Goal: Obtain resource: Download file/media

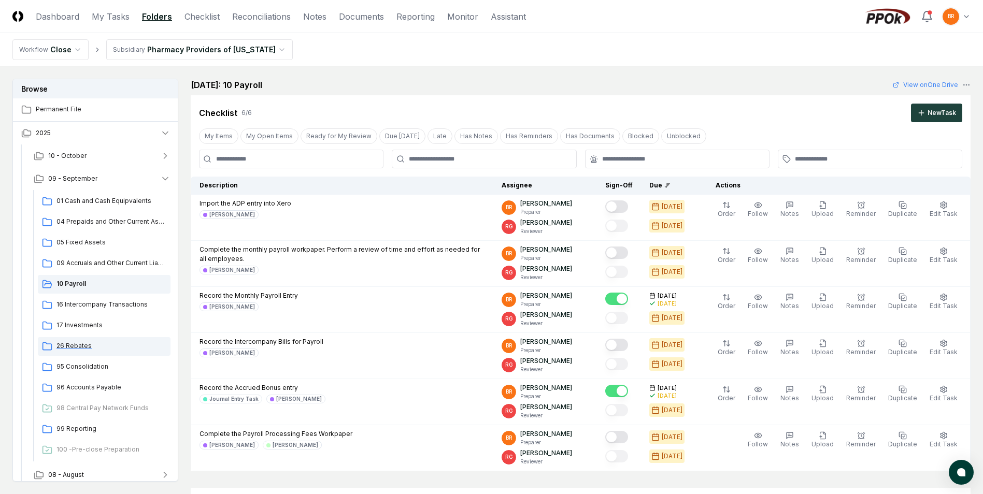
scroll to position [311, 0]
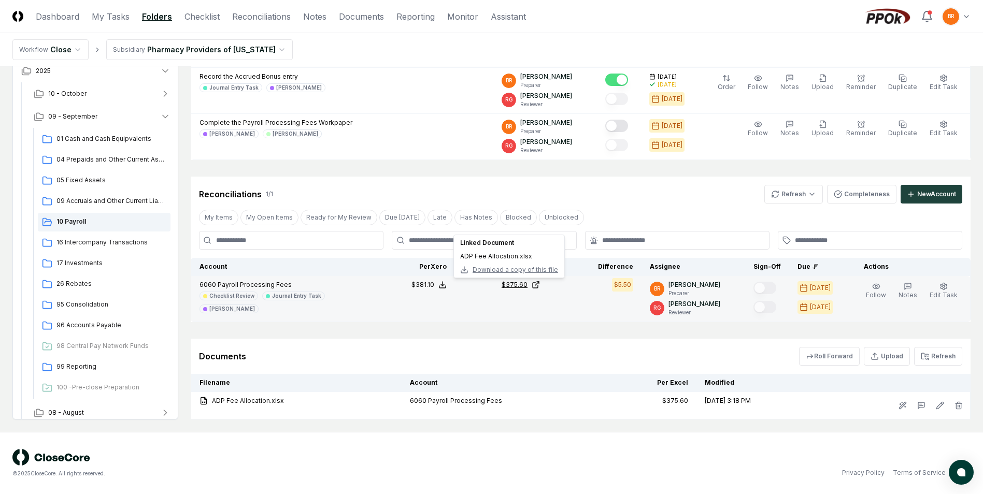
click at [519, 285] on div "$375.60" at bounding box center [515, 284] width 26 height 9
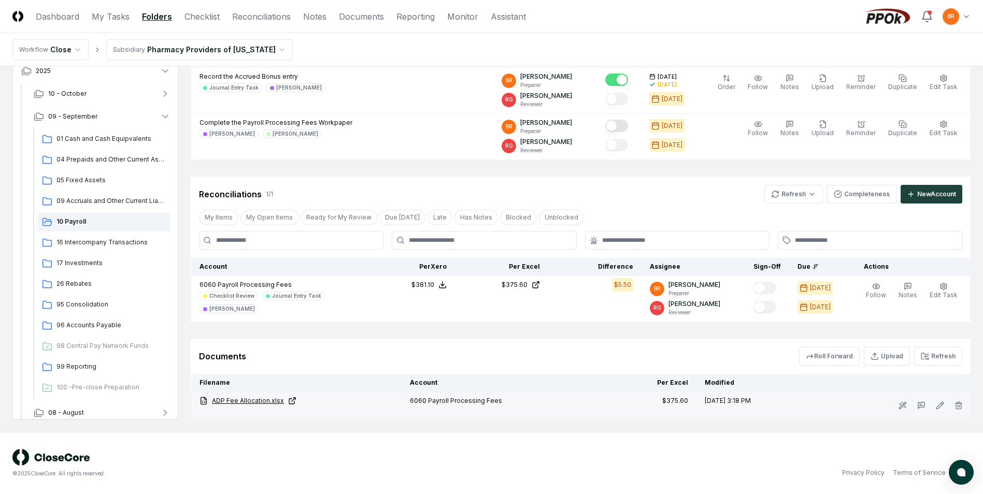
click at [253, 399] on link "ADP Fee Allocation.xlsx" at bounding box center [296, 400] width 194 height 9
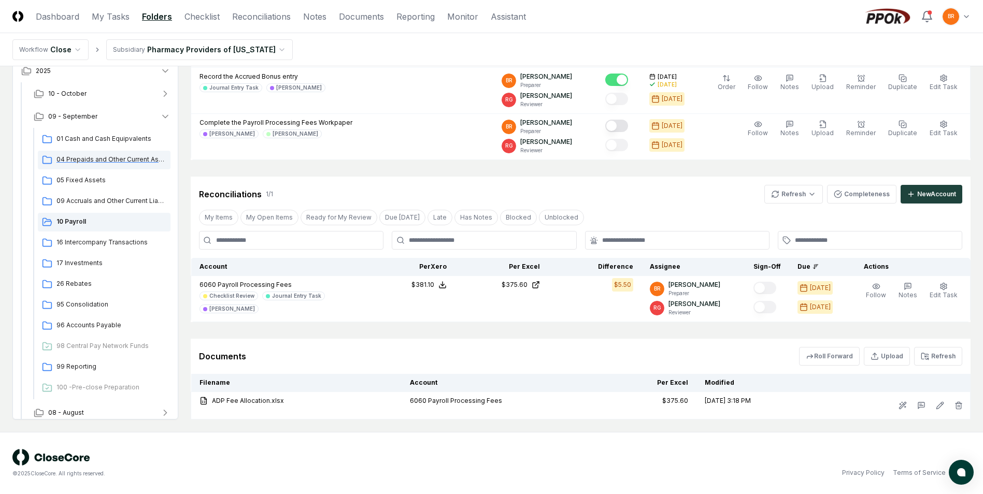
click at [87, 161] on span "04 Prepaids and Other Current Assets" at bounding box center [111, 159] width 110 height 9
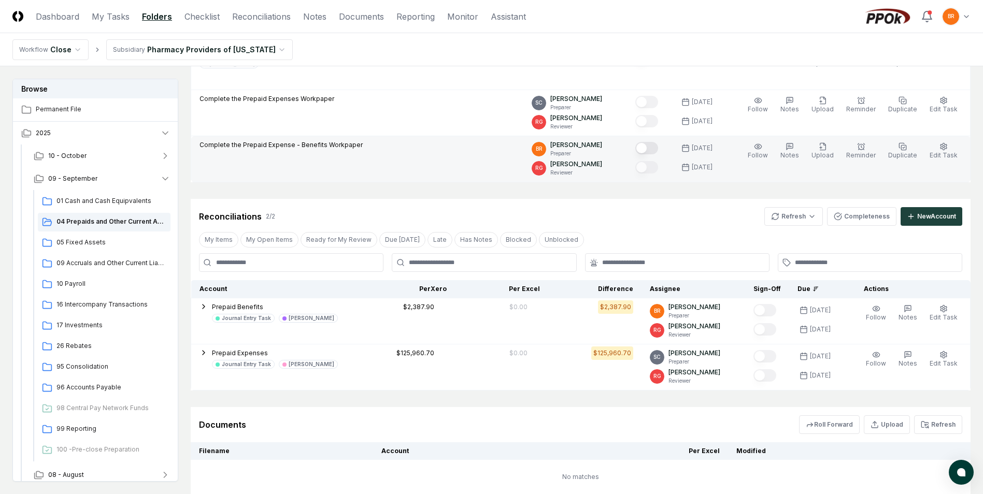
scroll to position [155, 0]
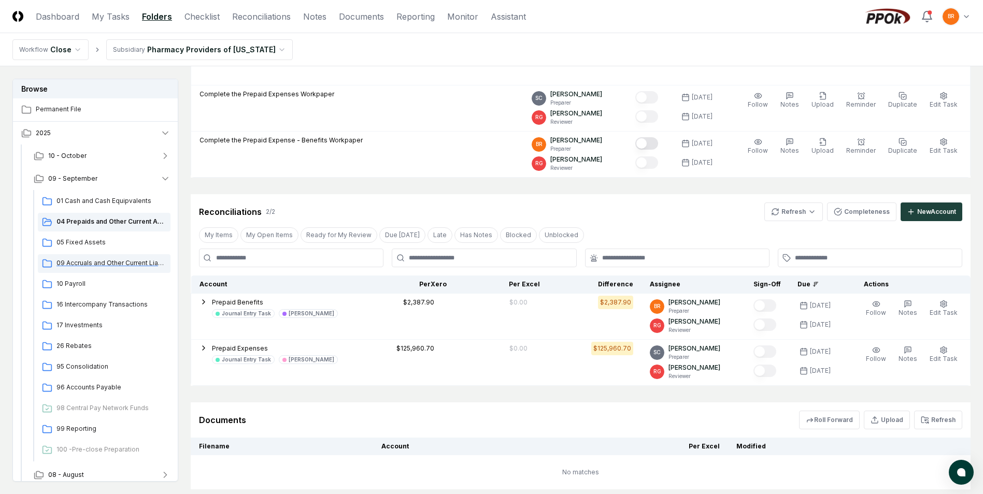
click at [94, 263] on span "09 Accruals and Other Current Liabilities" at bounding box center [111, 263] width 110 height 9
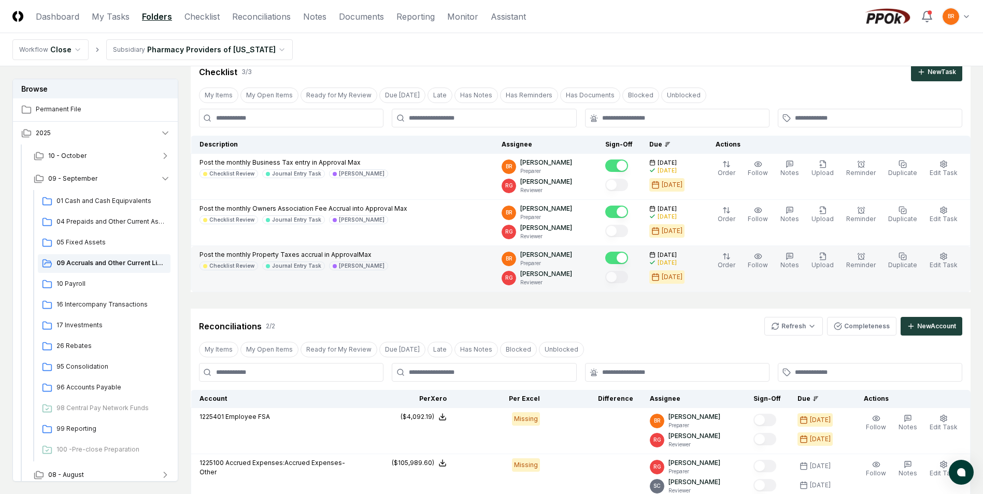
scroll to position [104, 0]
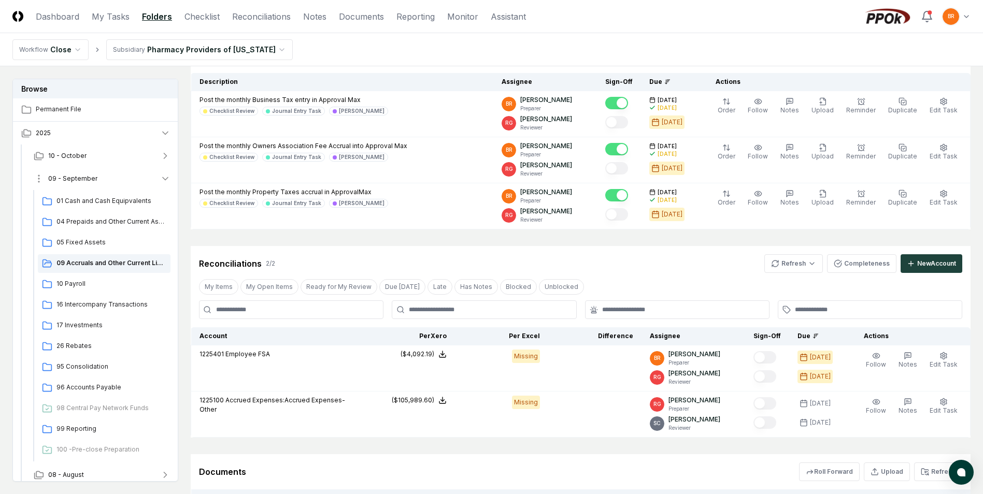
click at [165, 177] on icon "button" at bounding box center [165, 179] width 10 height 10
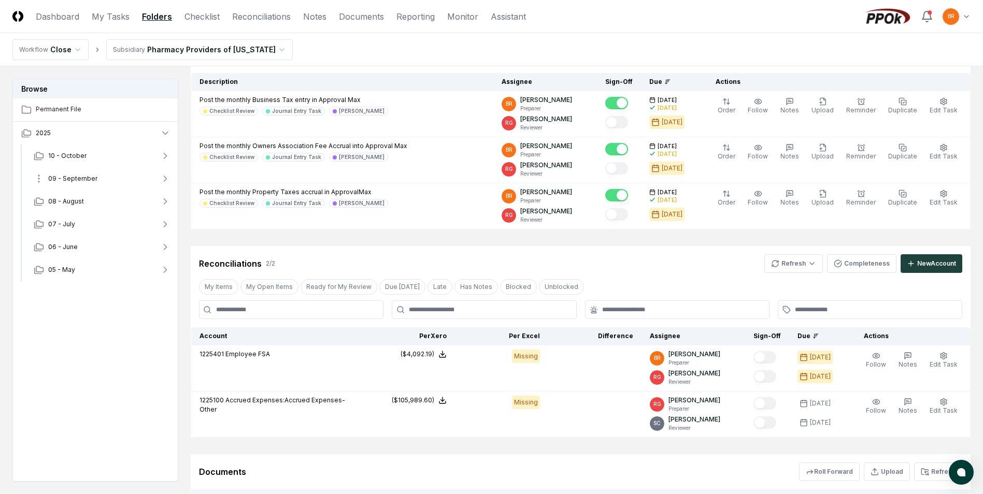
click at [165, 177] on icon "button" at bounding box center [165, 178] width 3 height 5
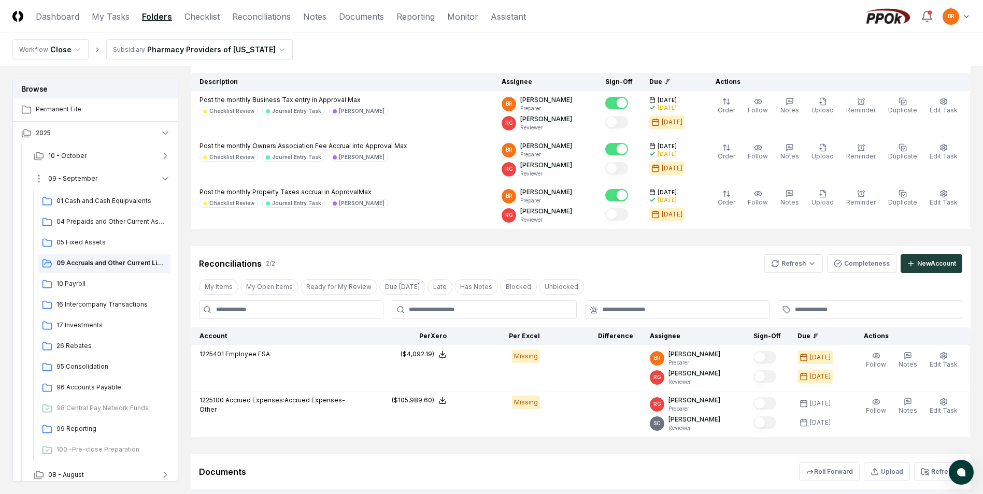
click at [165, 177] on icon "button" at bounding box center [165, 179] width 10 height 10
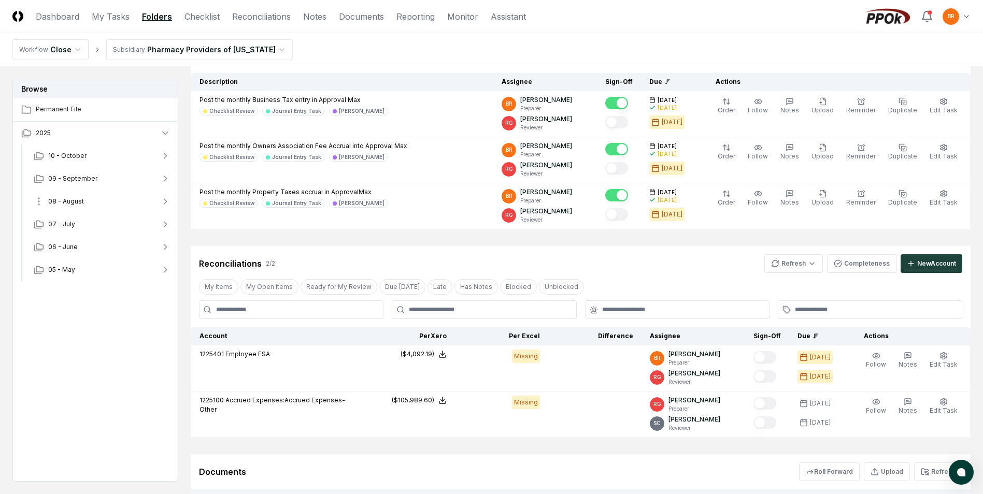
click at [168, 201] on icon "button" at bounding box center [165, 201] width 10 height 10
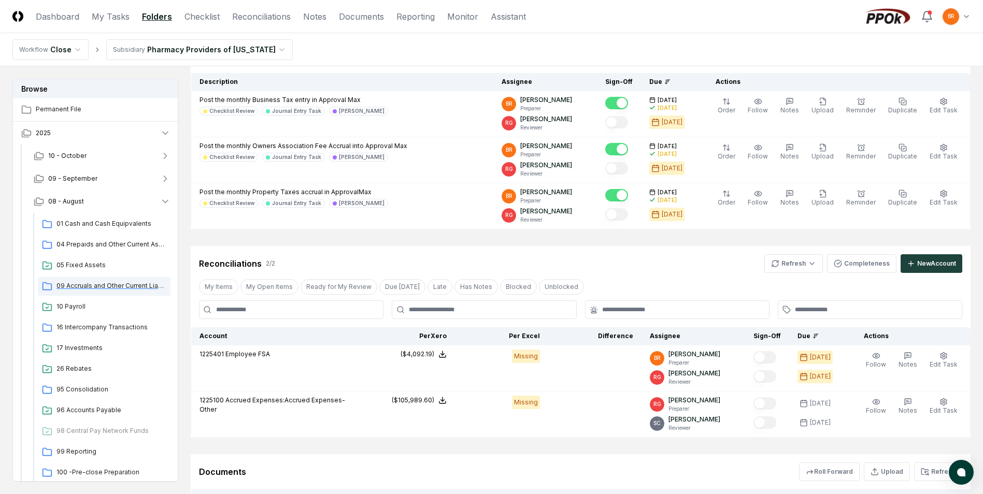
click at [133, 284] on span "09 Accruals and Other Current Liabilities" at bounding box center [111, 285] width 110 height 9
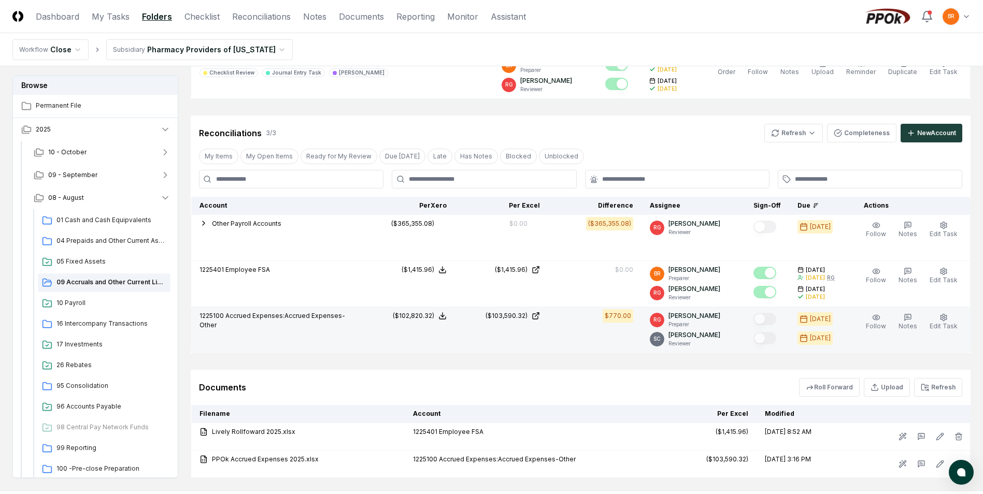
scroll to position [293, 0]
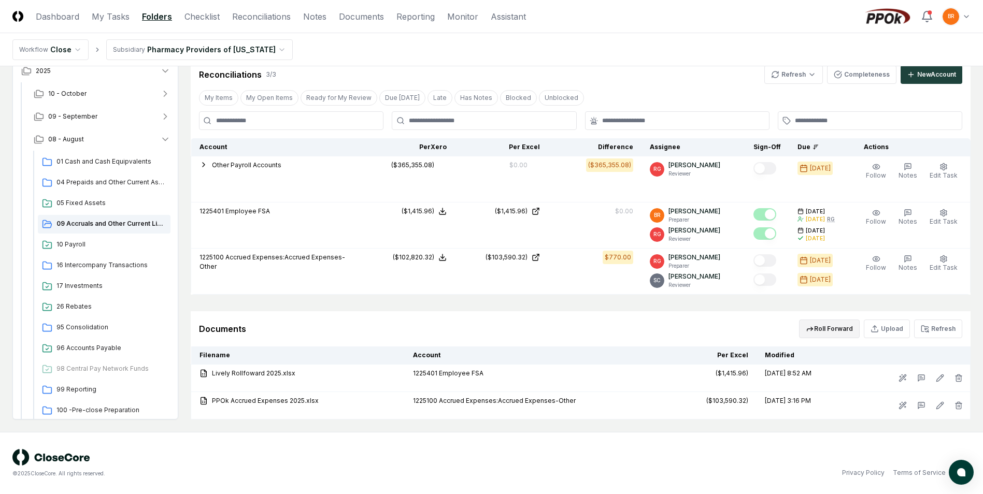
click at [818, 332] on button "Roll Forward" at bounding box center [829, 329] width 61 height 19
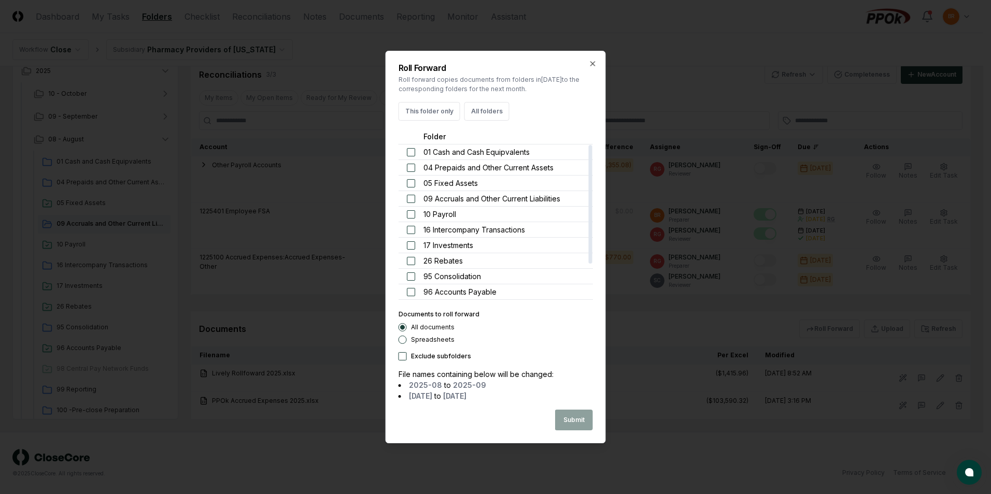
click at [414, 201] on button "button" at bounding box center [411, 199] width 8 height 8
click at [572, 416] on button "Submit" at bounding box center [574, 420] width 38 height 21
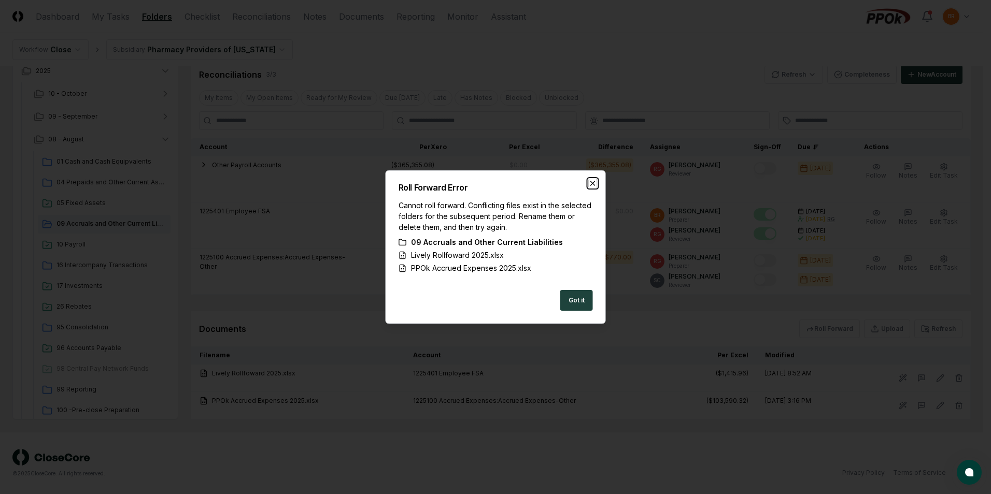
click at [593, 182] on icon "button" at bounding box center [593, 183] width 8 height 8
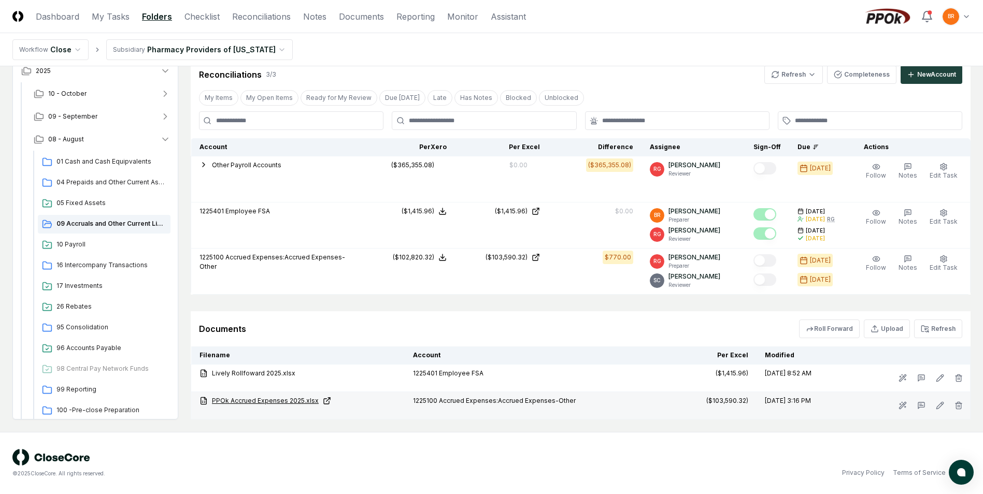
click at [288, 402] on link "PPOk Accrued Expenses 2025.xlsx" at bounding box center [297, 400] width 197 height 9
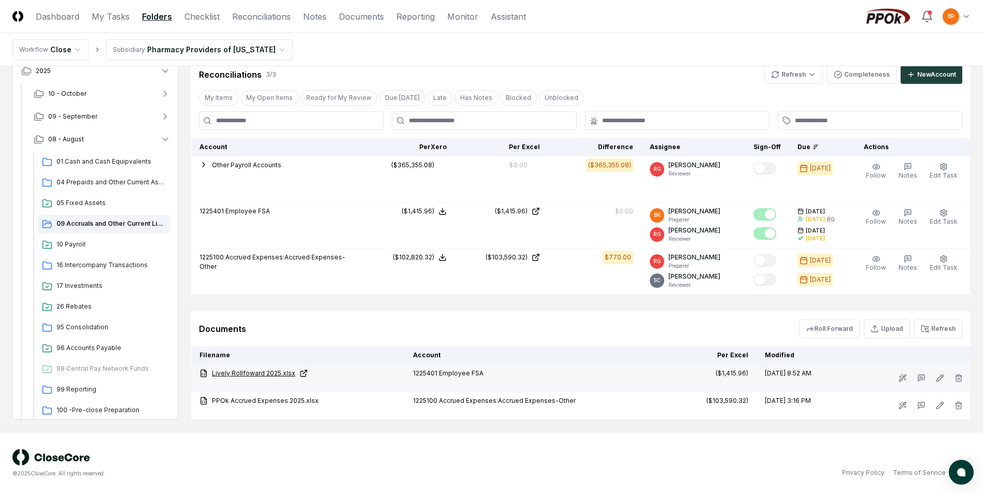
click at [252, 371] on link "Lively Rollfoward 2025.xlsx" at bounding box center [297, 373] width 197 height 9
click at [164, 138] on icon "button" at bounding box center [165, 139] width 10 height 10
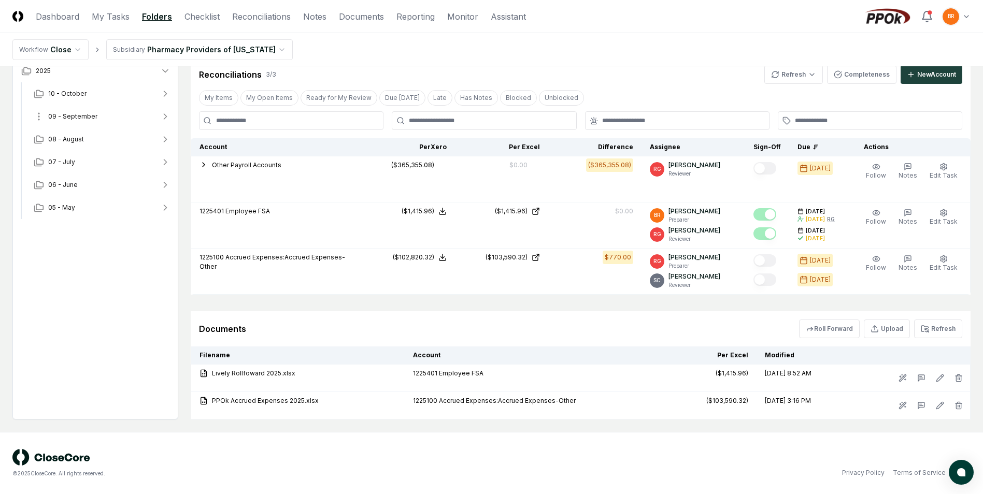
click at [165, 116] on icon "button" at bounding box center [165, 116] width 10 height 10
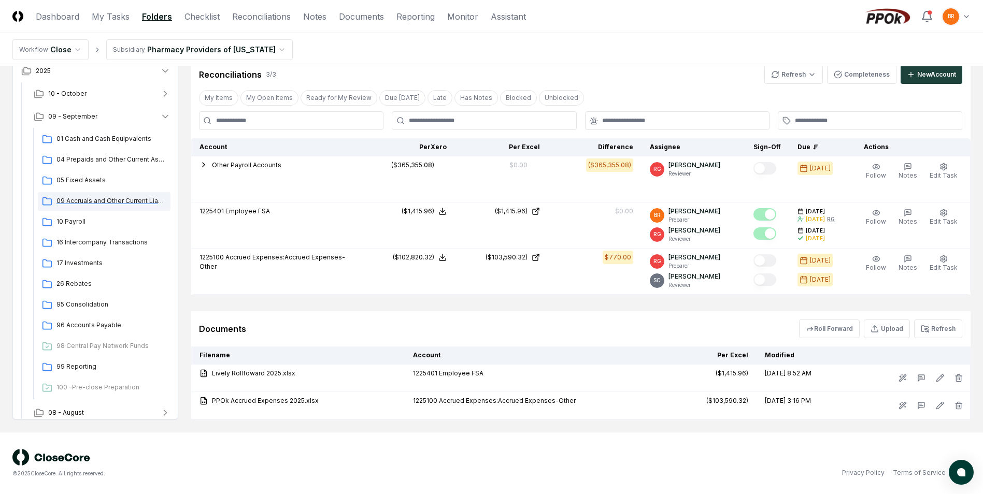
click at [114, 202] on span "09 Accruals and Other Current Liabilities" at bounding box center [111, 200] width 110 height 9
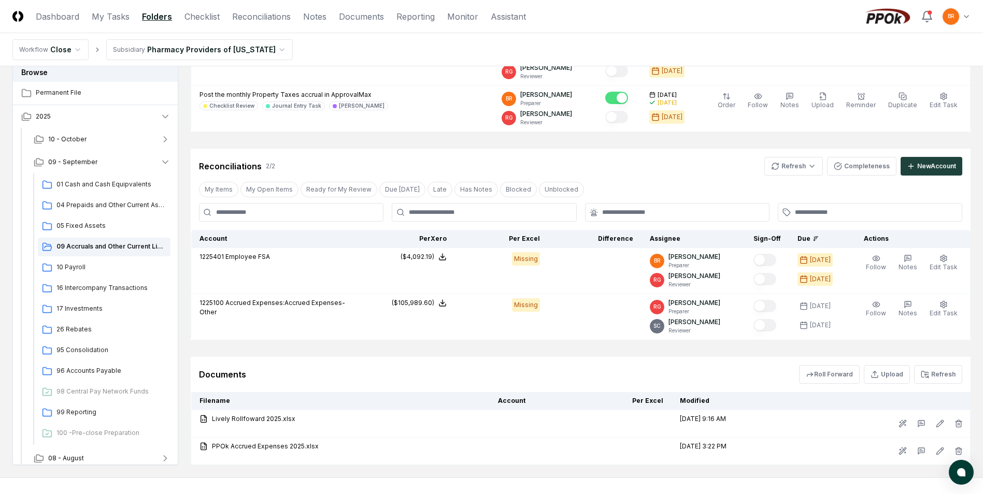
scroll to position [207, 0]
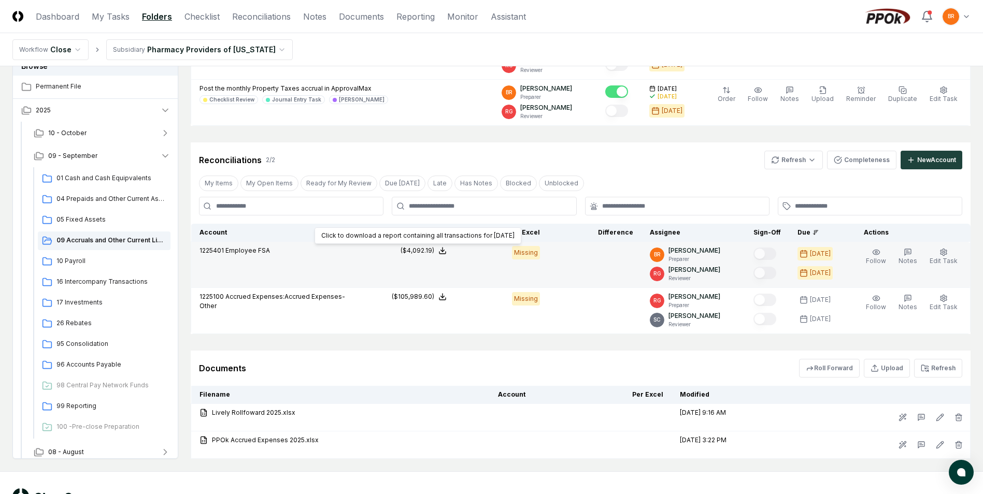
click at [447, 252] on icon at bounding box center [442, 251] width 8 height 8
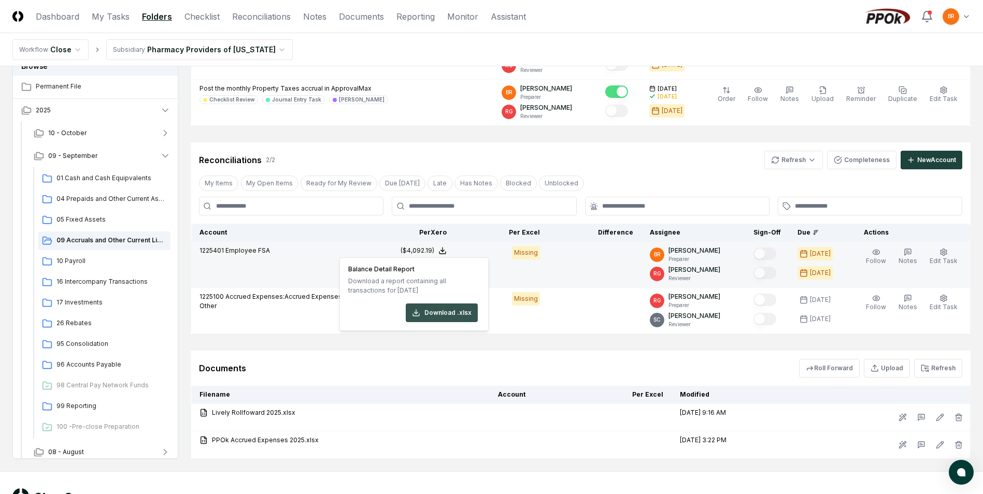
click at [441, 309] on button "Download .xlsx" at bounding box center [442, 313] width 72 height 19
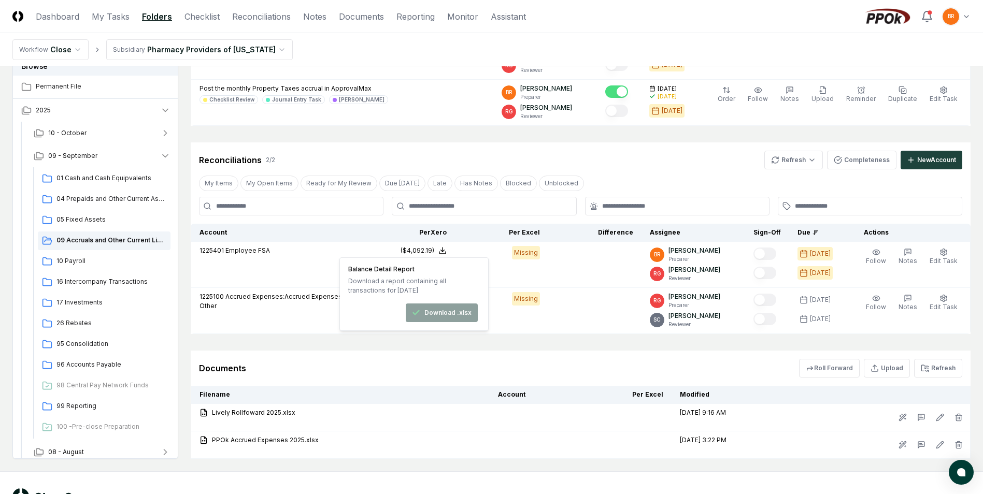
click at [542, 354] on div "Documents Roll Forward Upload Refresh" at bounding box center [581, 368] width 780 height 35
click at [168, 156] on icon "button" at bounding box center [165, 156] width 10 height 10
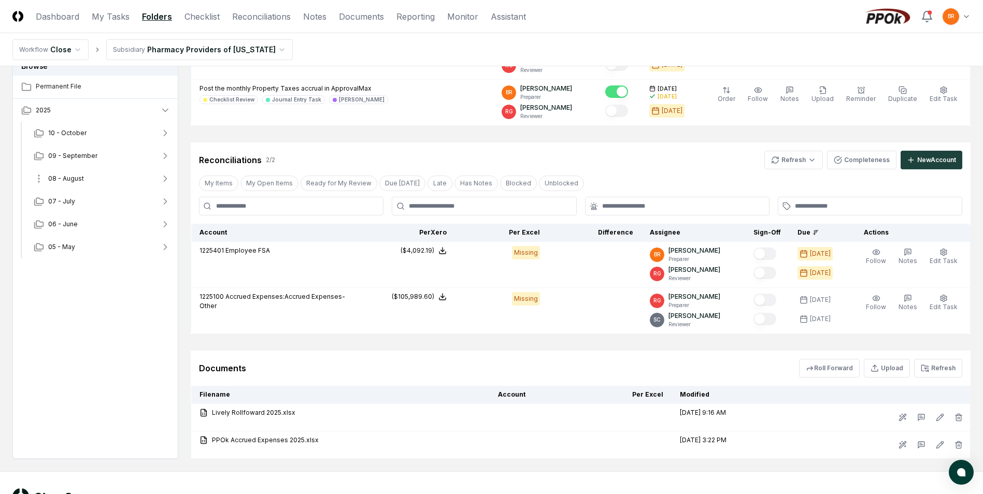
click at [165, 179] on icon "button" at bounding box center [165, 179] width 10 height 10
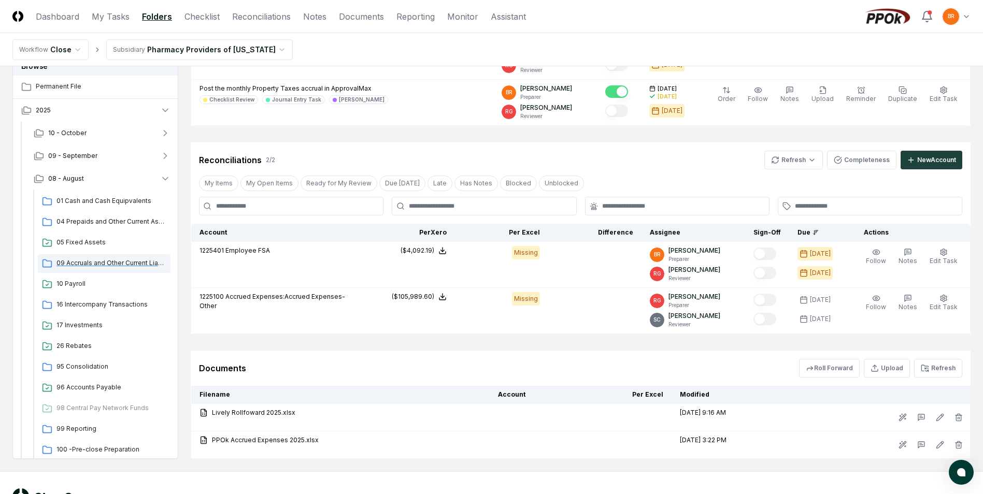
click at [131, 262] on span "09 Accruals and Other Current Liabilities" at bounding box center [111, 263] width 110 height 9
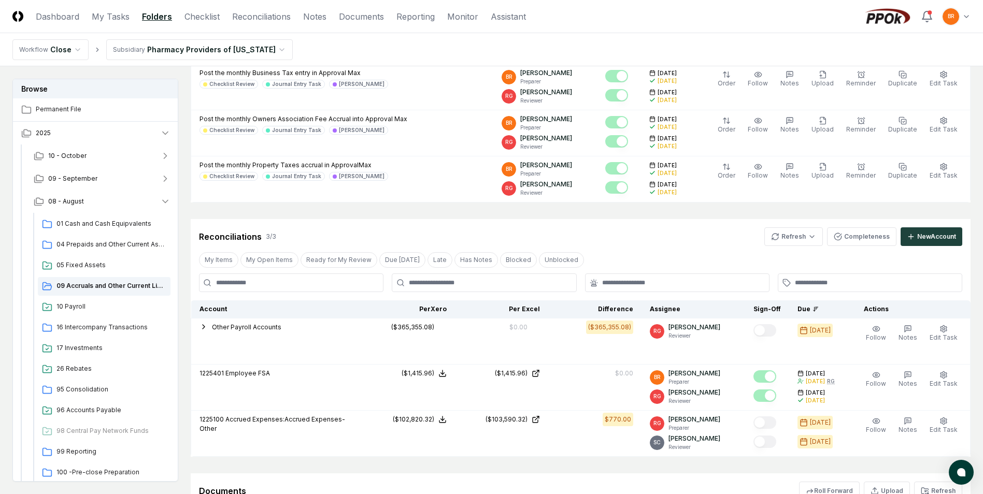
scroll to position [155, 0]
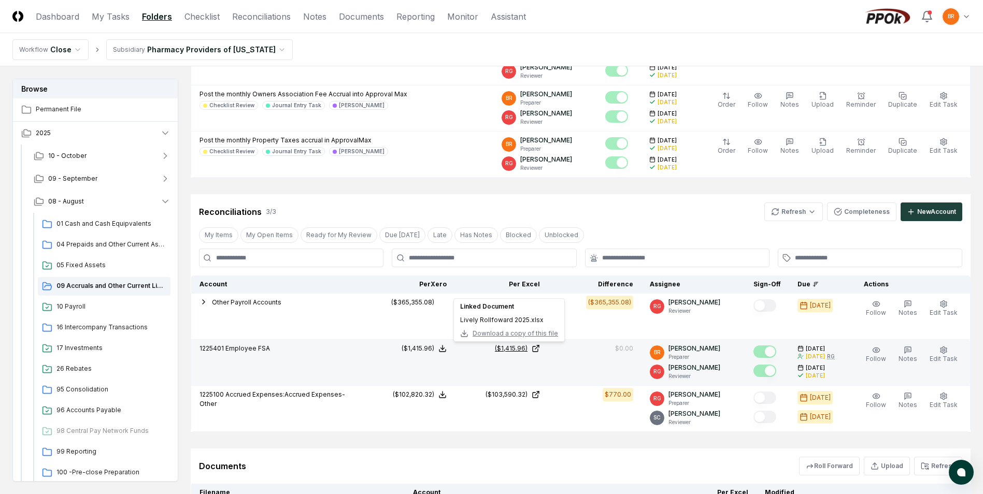
click at [514, 348] on div "($1,415.96)" at bounding box center [511, 348] width 33 height 9
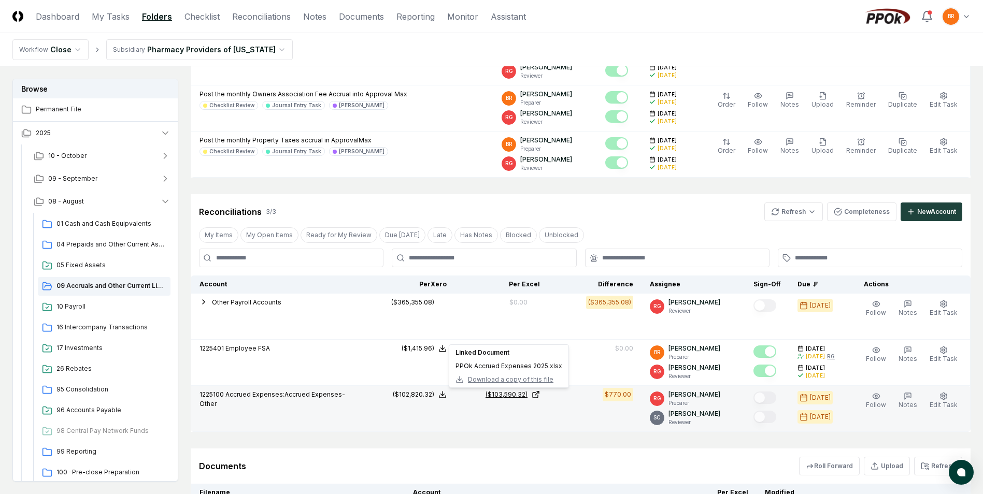
click at [520, 394] on div "($103,590.32)" at bounding box center [506, 394] width 42 height 9
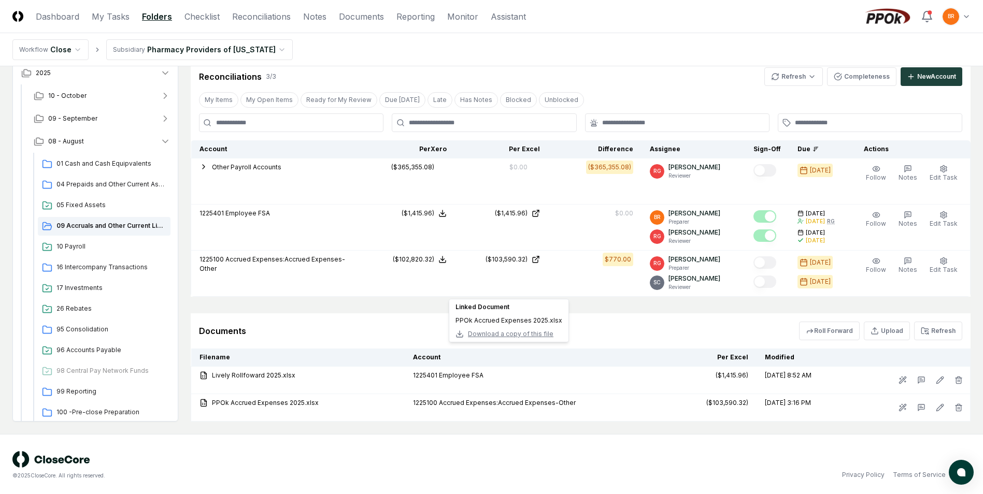
scroll to position [293, 0]
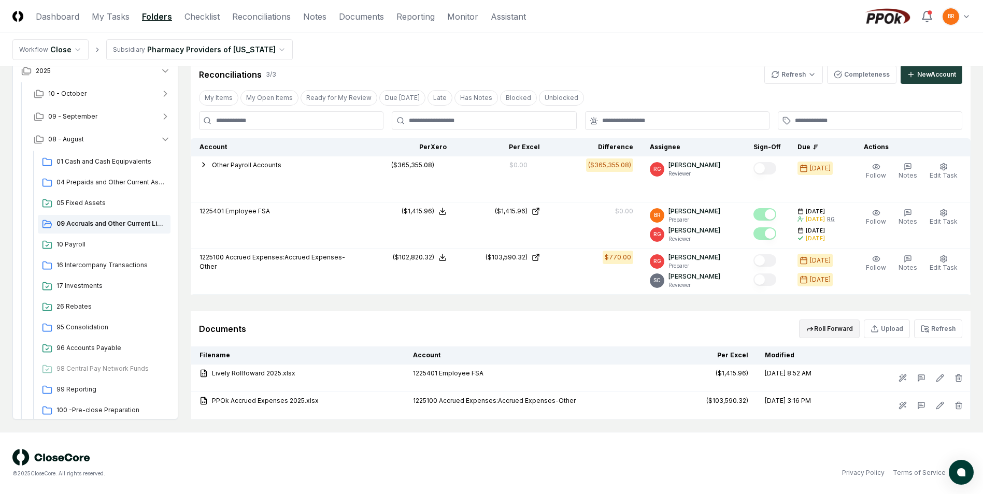
click at [843, 333] on button "Roll Forward" at bounding box center [829, 329] width 61 height 19
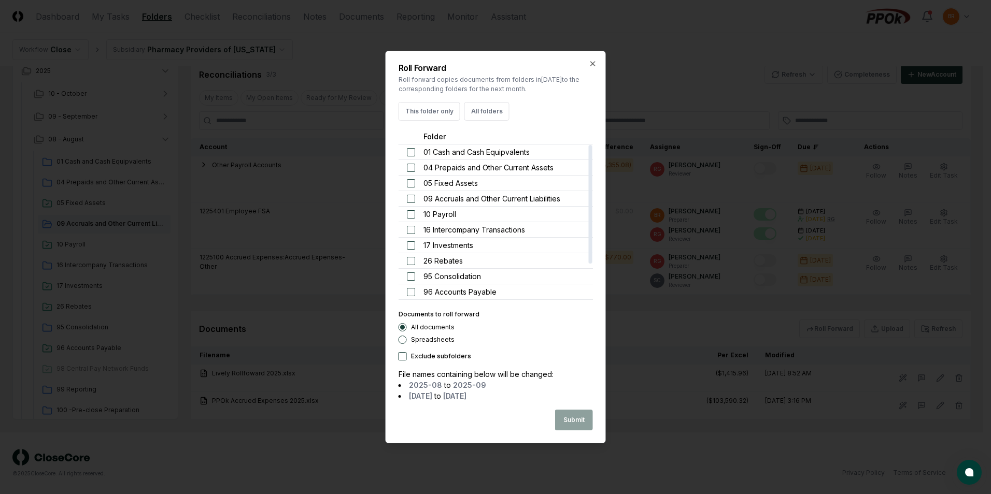
click at [410, 199] on button "button" at bounding box center [411, 199] width 8 height 8
click at [404, 341] on button "Spreadsheets" at bounding box center [402, 340] width 8 height 8
click at [570, 422] on button "Submit" at bounding box center [574, 420] width 38 height 21
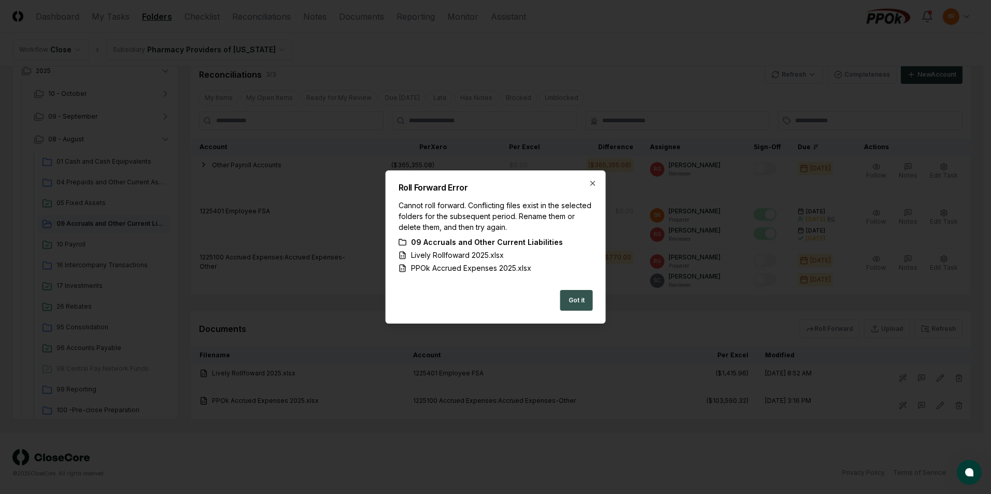
click at [572, 301] on button "Got it" at bounding box center [576, 300] width 33 height 21
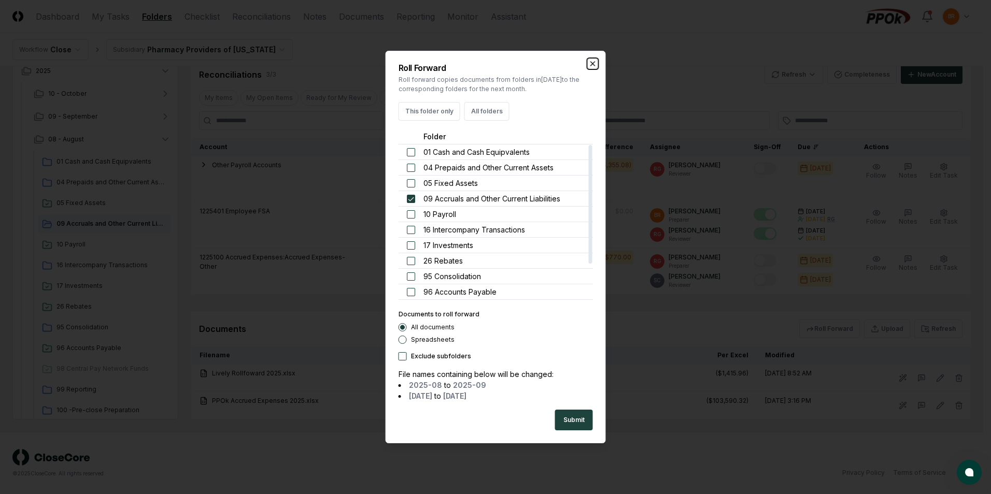
click at [593, 65] on icon "button" at bounding box center [593, 64] width 8 height 8
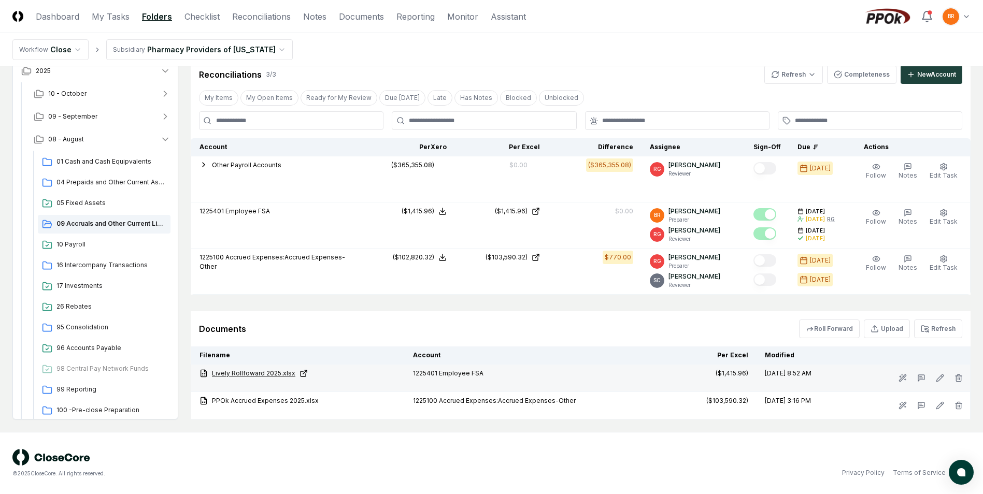
click at [299, 372] on icon at bounding box center [303, 373] width 8 height 8
click at [165, 117] on icon "button" at bounding box center [165, 116] width 10 height 10
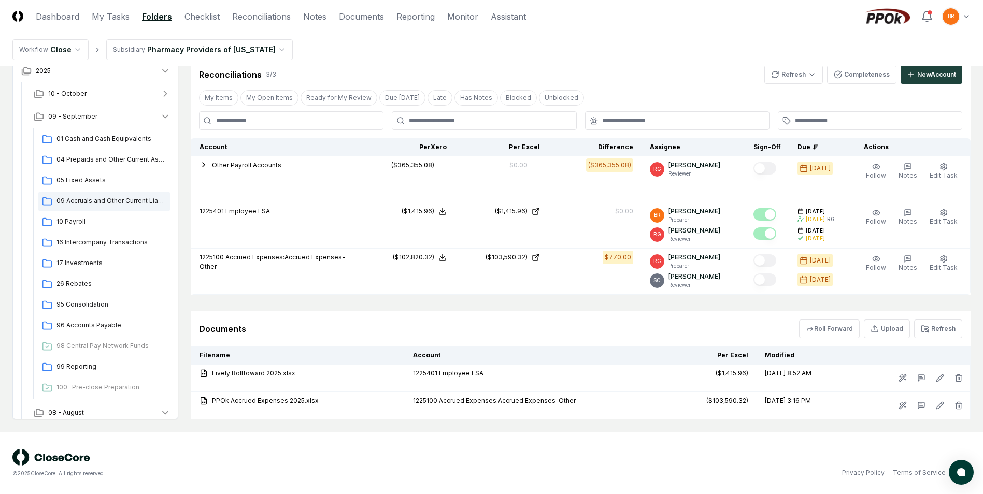
click at [96, 204] on span "09 Accruals and Other Current Liabilities" at bounding box center [111, 200] width 110 height 9
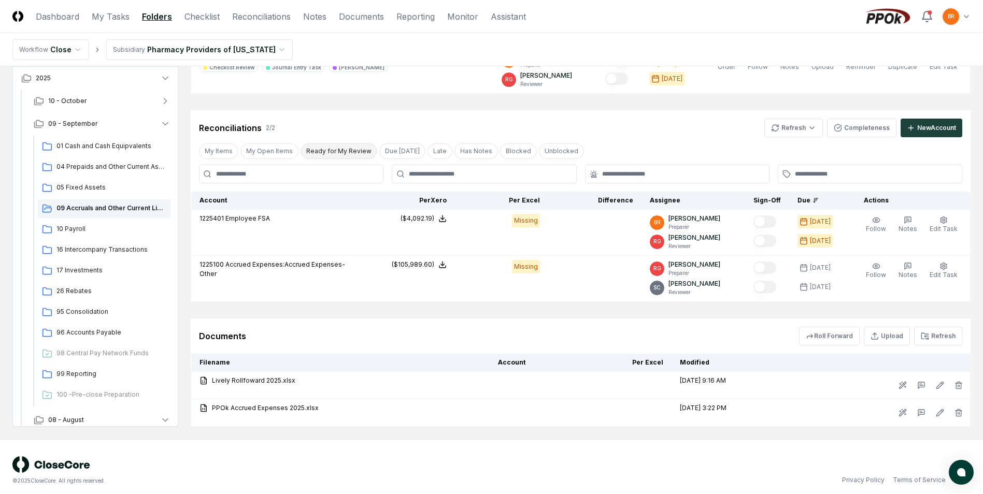
scroll to position [247, 0]
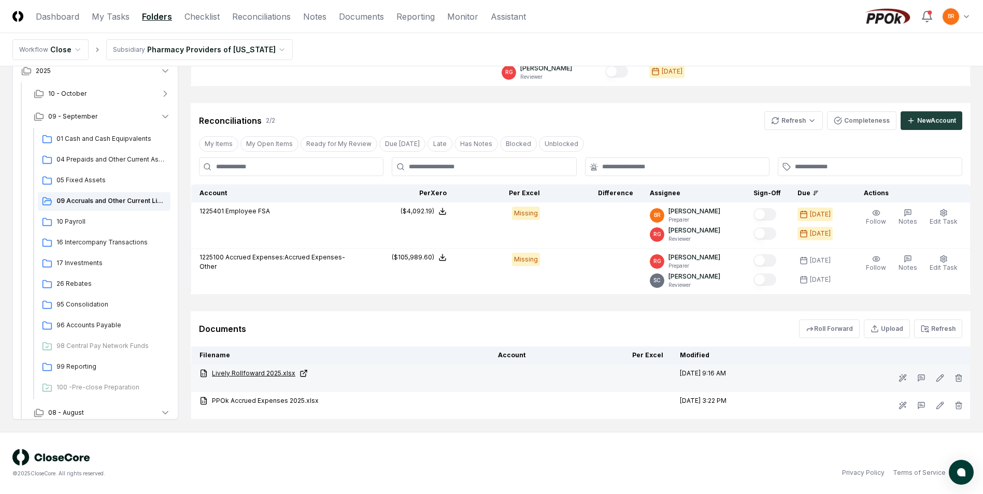
click at [254, 374] on link "Lively Rollfoward 2025.xlsx" at bounding box center [340, 373] width 282 height 9
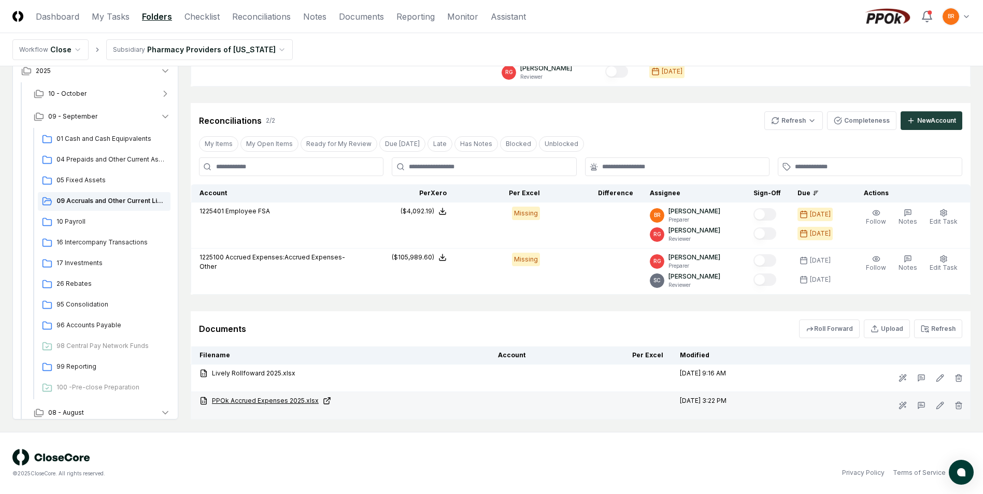
click at [280, 401] on link "PPOk Accrued Expenses 2025.xlsx" at bounding box center [340, 400] width 282 height 9
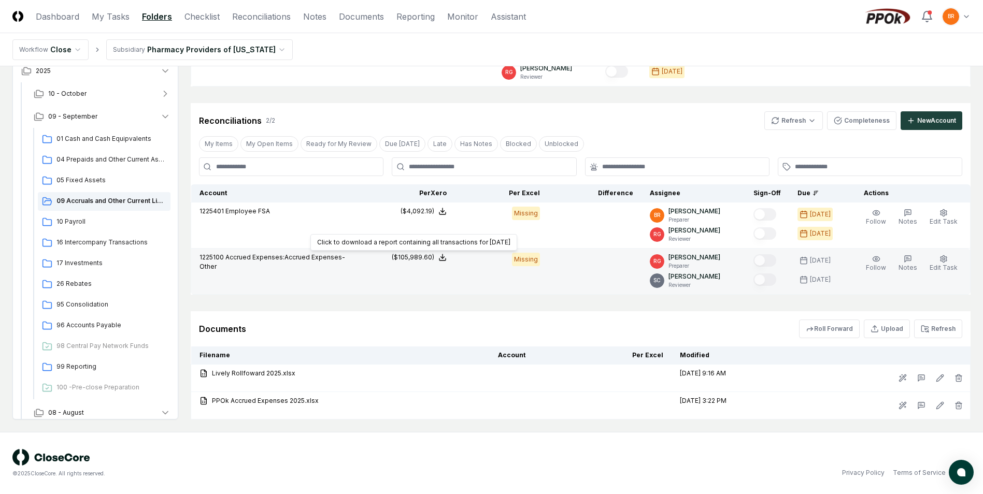
click at [447, 254] on icon at bounding box center [442, 257] width 8 height 8
click at [444, 232] on button "Download .xlsx" at bounding box center [442, 232] width 72 height 19
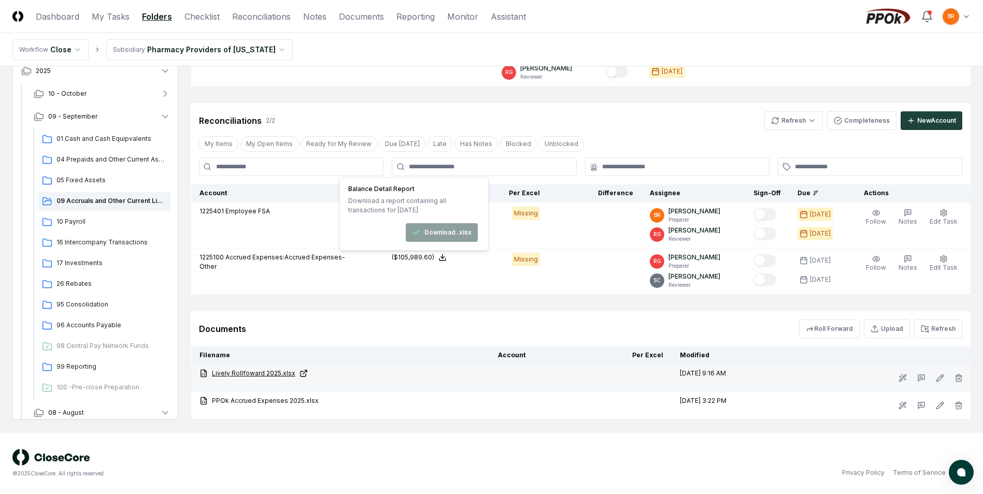
click at [271, 373] on link "Lively Rollfoward 2025.xlsx" at bounding box center [340, 373] width 282 height 9
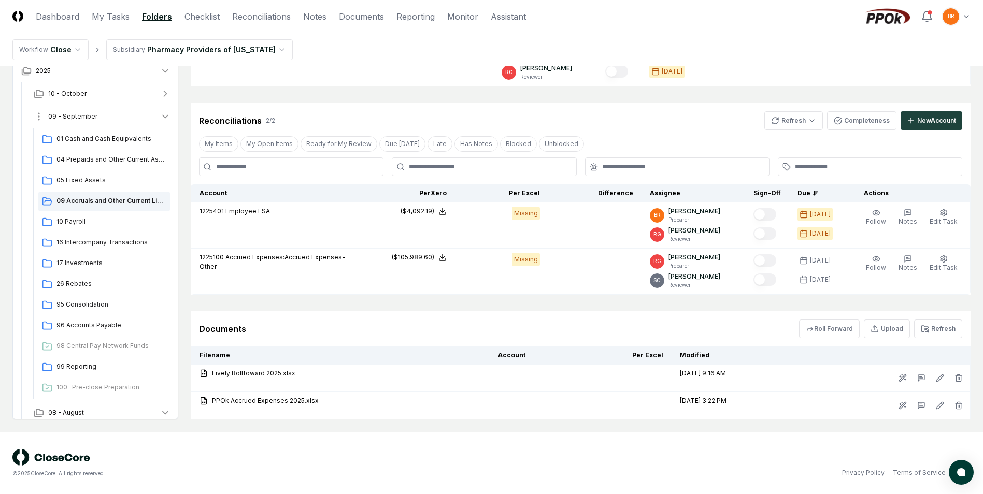
click at [166, 117] on icon "button" at bounding box center [165, 117] width 5 height 3
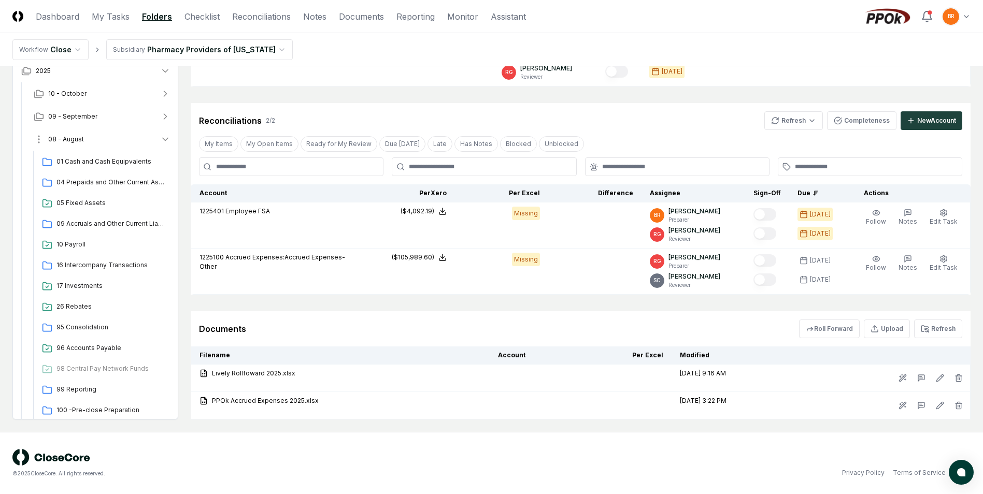
click at [166, 141] on icon "button" at bounding box center [165, 139] width 10 height 10
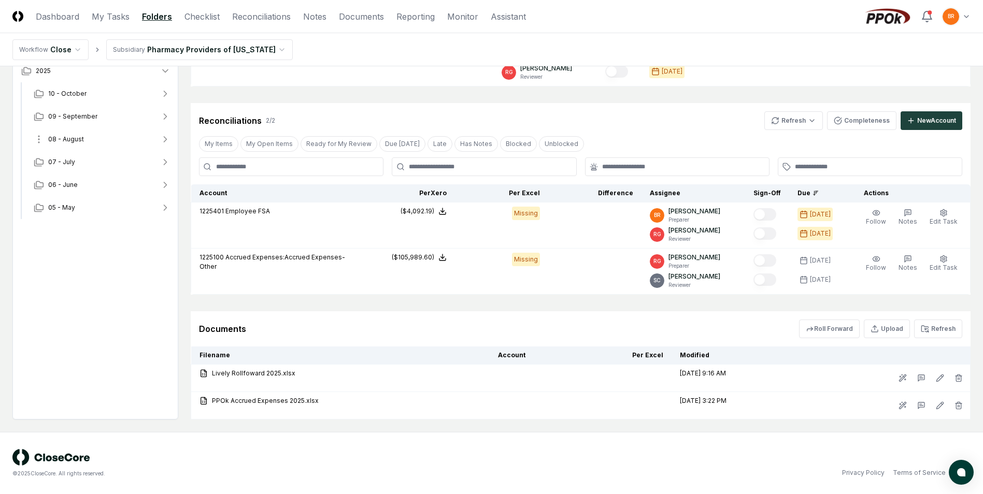
click at [166, 141] on icon "button" at bounding box center [165, 139] width 10 height 10
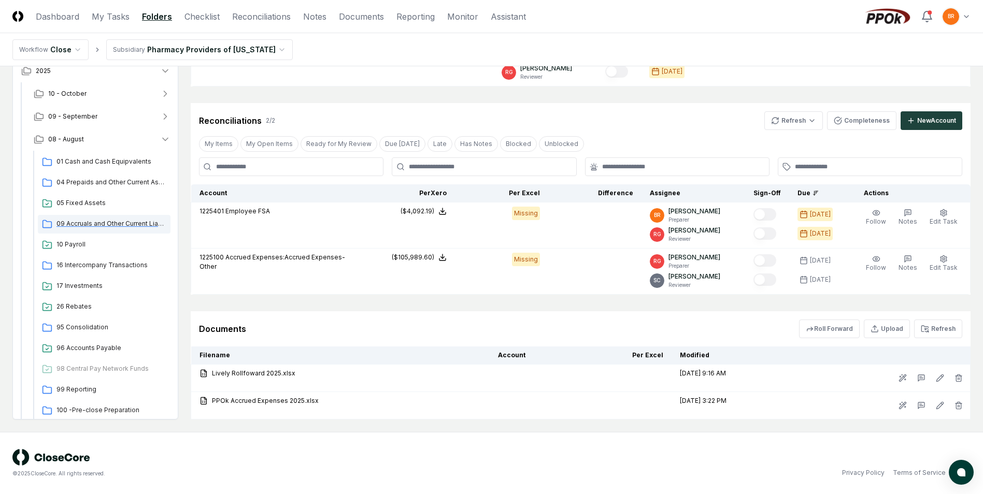
click at [136, 223] on span "09 Accruals and Other Current Liabilities" at bounding box center [111, 223] width 110 height 9
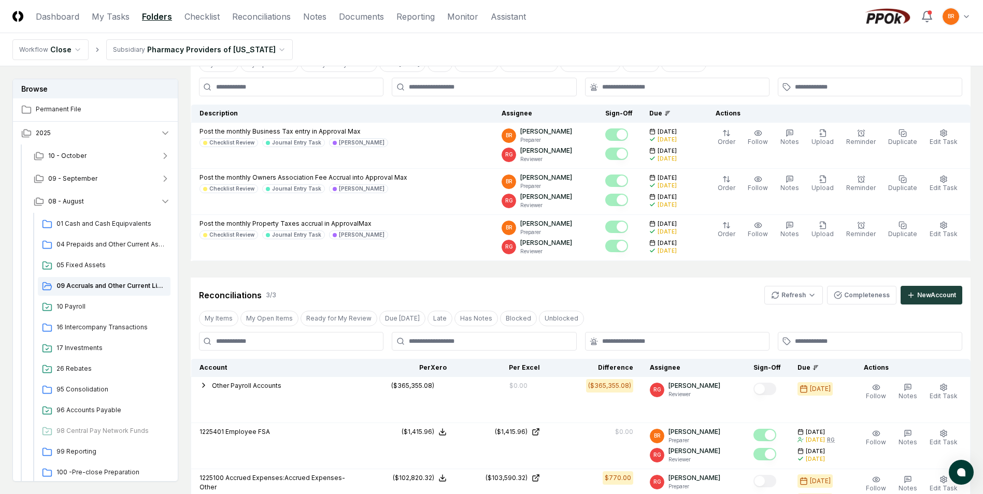
scroll to position [293, 0]
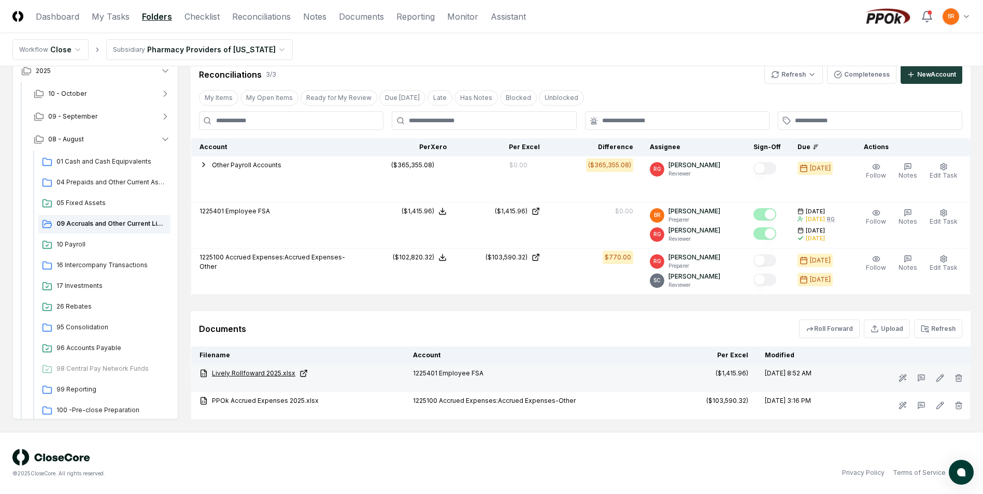
click at [258, 374] on link "Lively Rollfoward 2025.xlsx" at bounding box center [297, 373] width 197 height 9
